Goal: Transaction & Acquisition: Purchase product/service

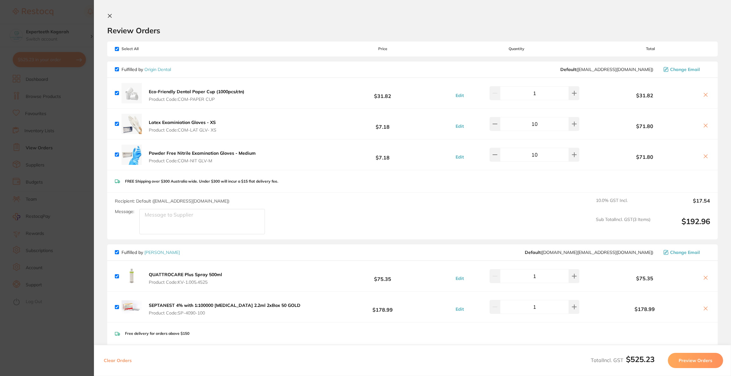
click at [73, 20] on section "Update RRP Set your pre negotiated price for this item. Item Agreed RRP (excl. …" at bounding box center [365, 188] width 731 height 376
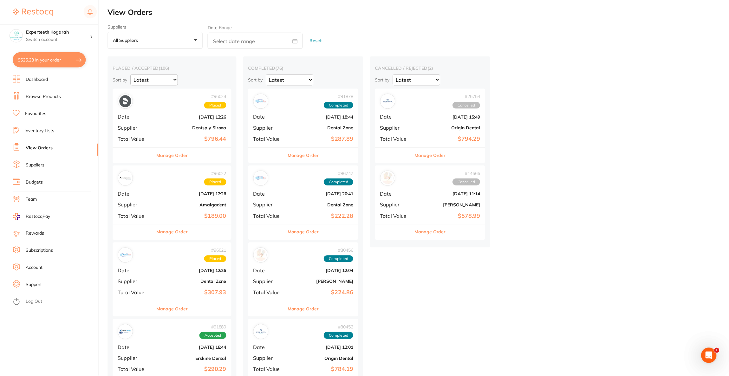
scroll to position [1, 0]
click at [71, 38] on p "Switch account" at bounding box center [58, 39] width 64 height 6
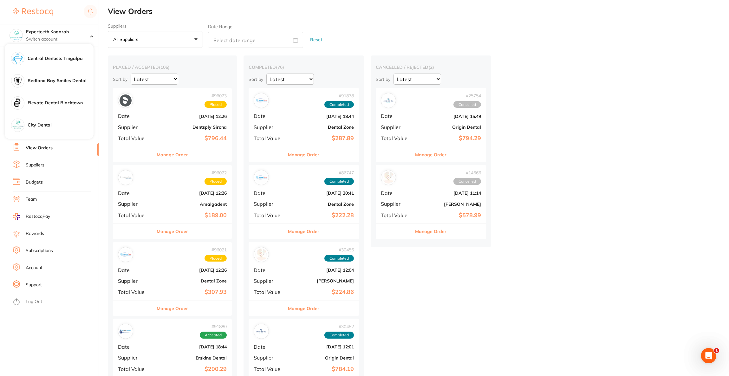
scroll to position [285, 0]
click at [70, 81] on h4 "Redland Bay Smiles Dental" at bounding box center [61, 80] width 66 height 6
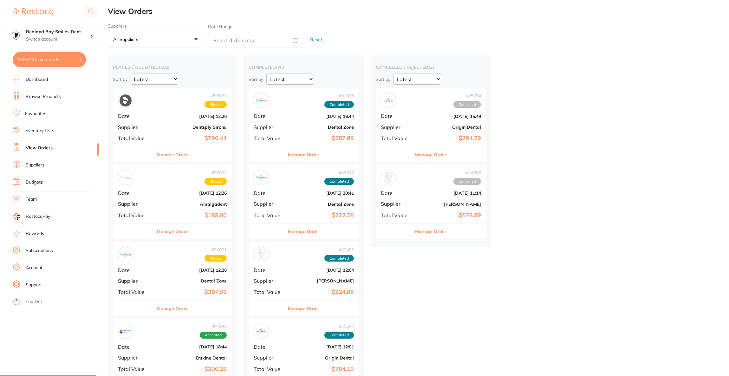
checkbox input "false"
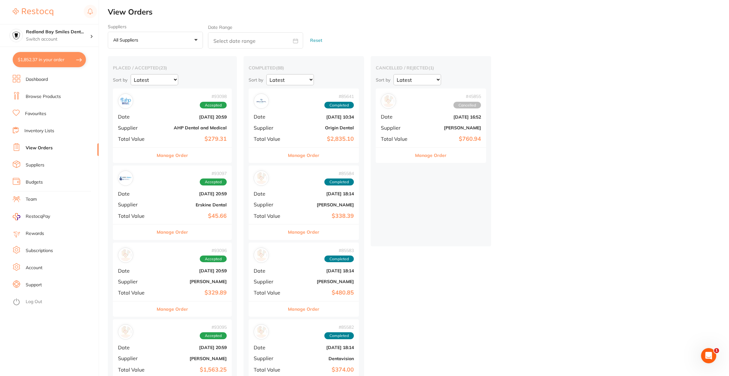
click at [38, 61] on button "$1,852.37 in your order" at bounding box center [49, 59] width 73 height 15
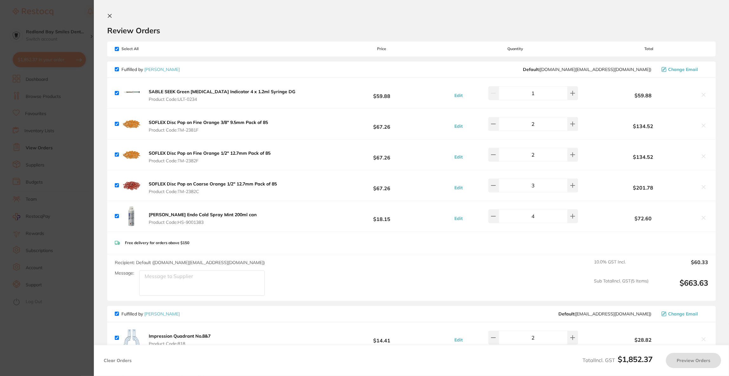
checkbox input "true"
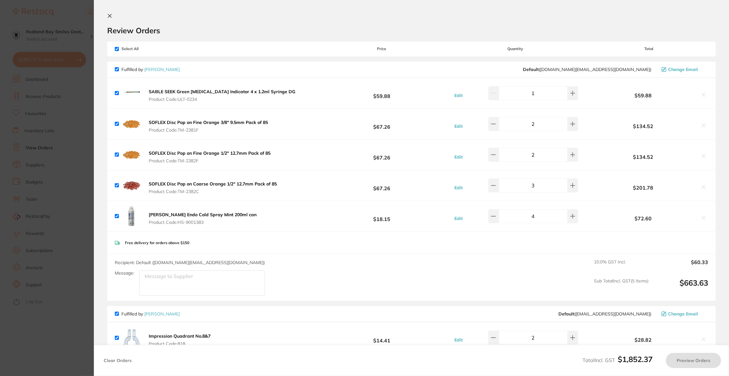
checkbox input "true"
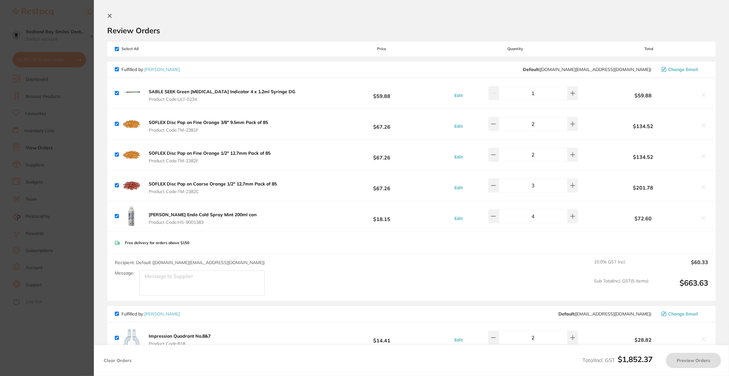
checkbox input "true"
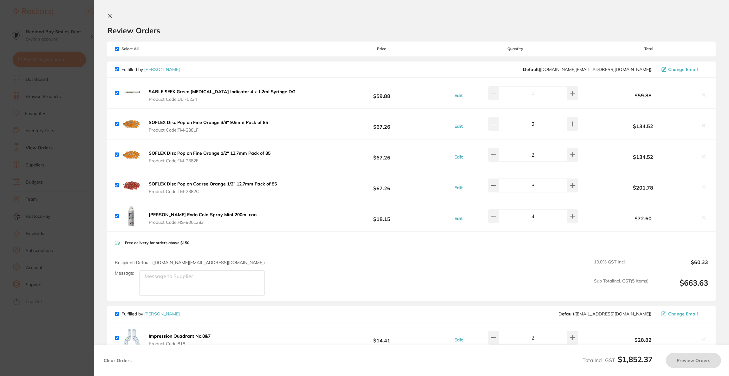
checkbox input "true"
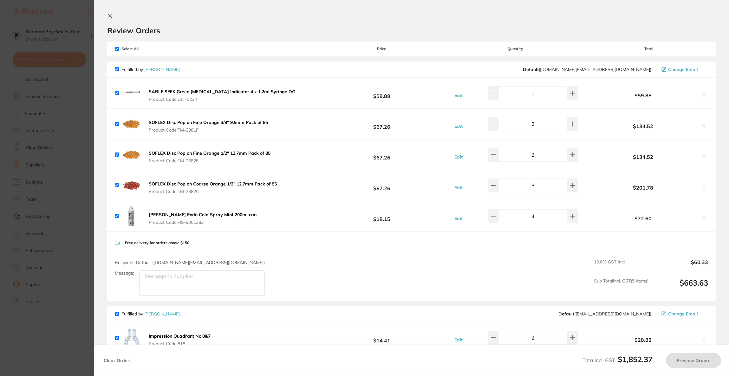
checkbox input "true"
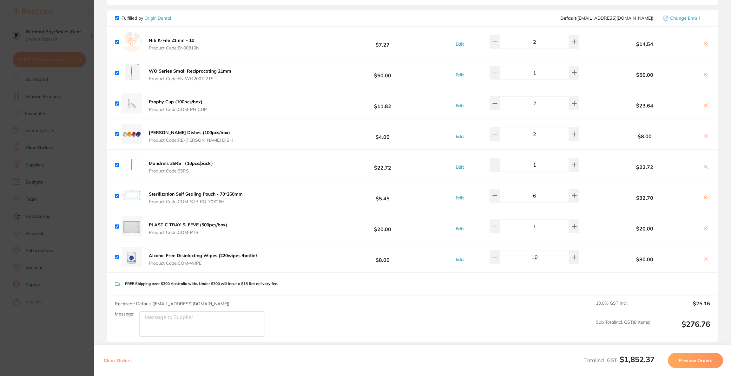
scroll to position [523, 0]
